Goal: Navigation & Orientation: Find specific page/section

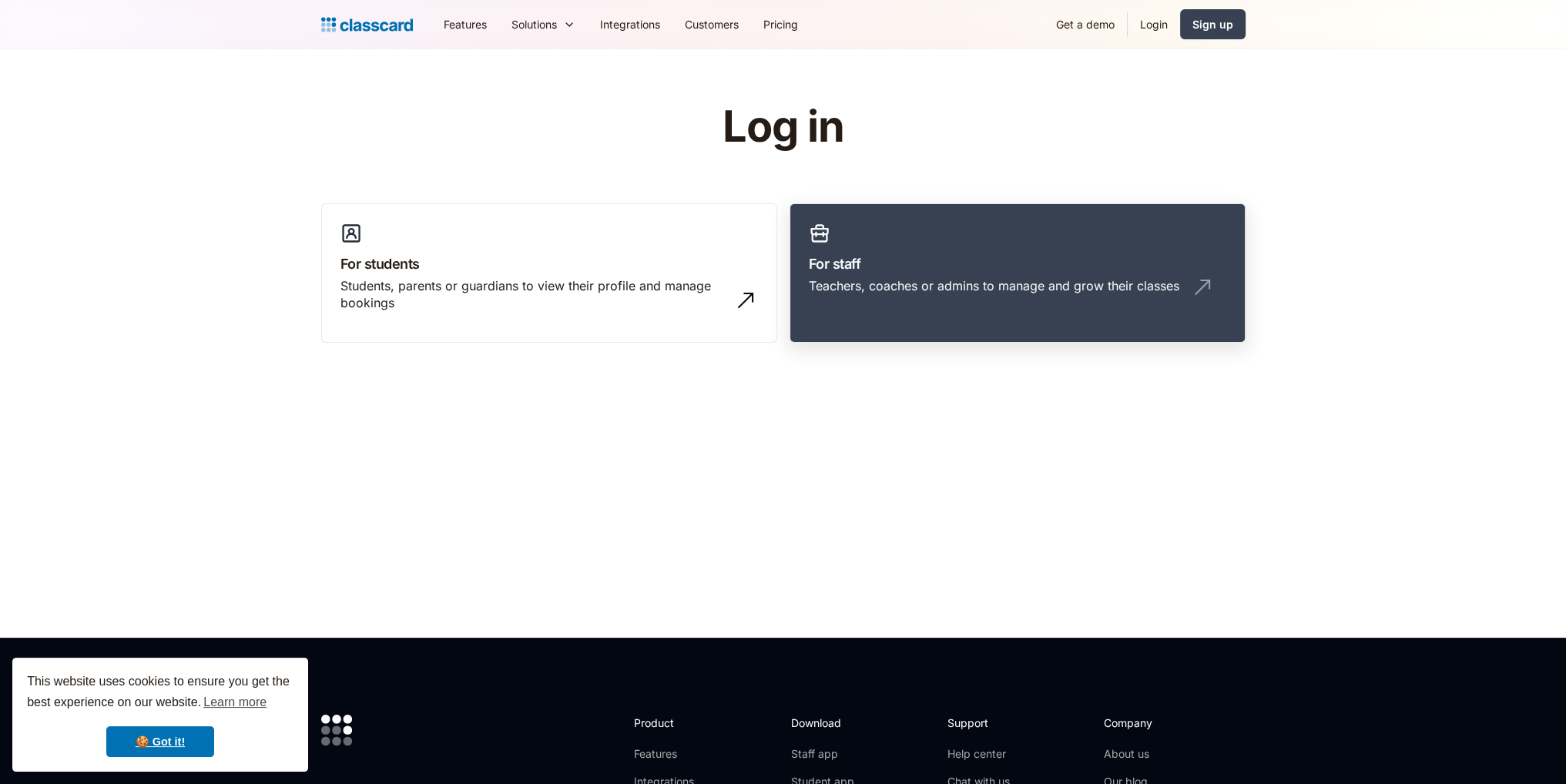
drag, startPoint x: 0, startPoint y: 0, endPoint x: 1017, endPoint y: 269, distance: 1052.0
click at [1017, 268] on h3 "For staff" at bounding box center [1018, 263] width 417 height 21
click at [933, 270] on h3 "For staff" at bounding box center [1018, 263] width 417 height 21
click at [1024, 284] on div "Teachers, coaches or admins to manage and grow their classes" at bounding box center [994, 285] width 370 height 17
